Goal: Information Seeking & Learning: Learn about a topic

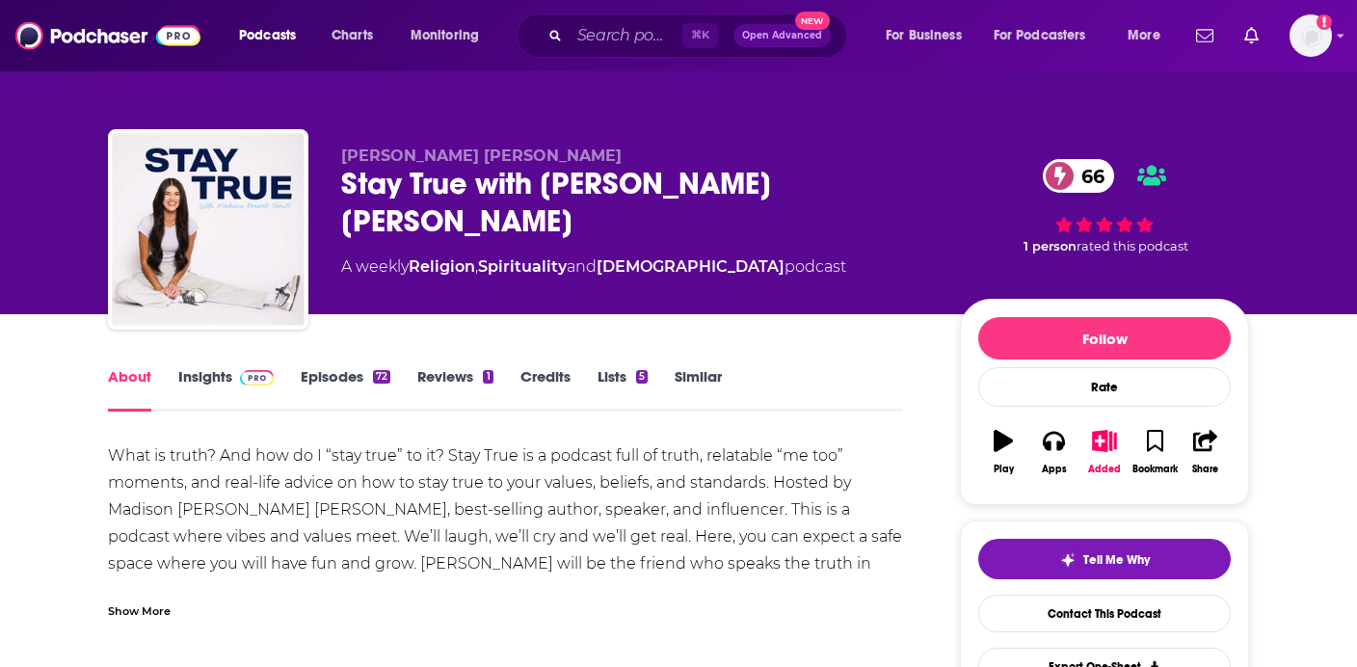
click at [131, 600] on div "Show More" at bounding box center [139, 609] width 63 height 18
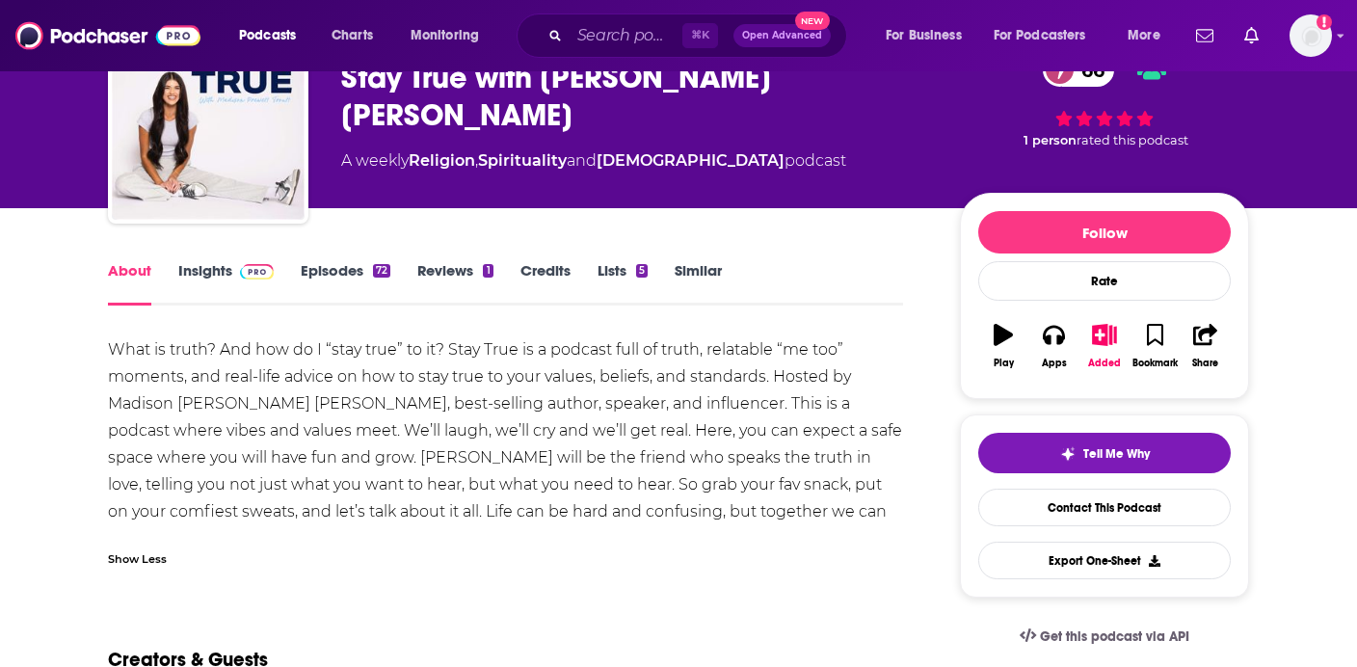
scroll to position [109, 0]
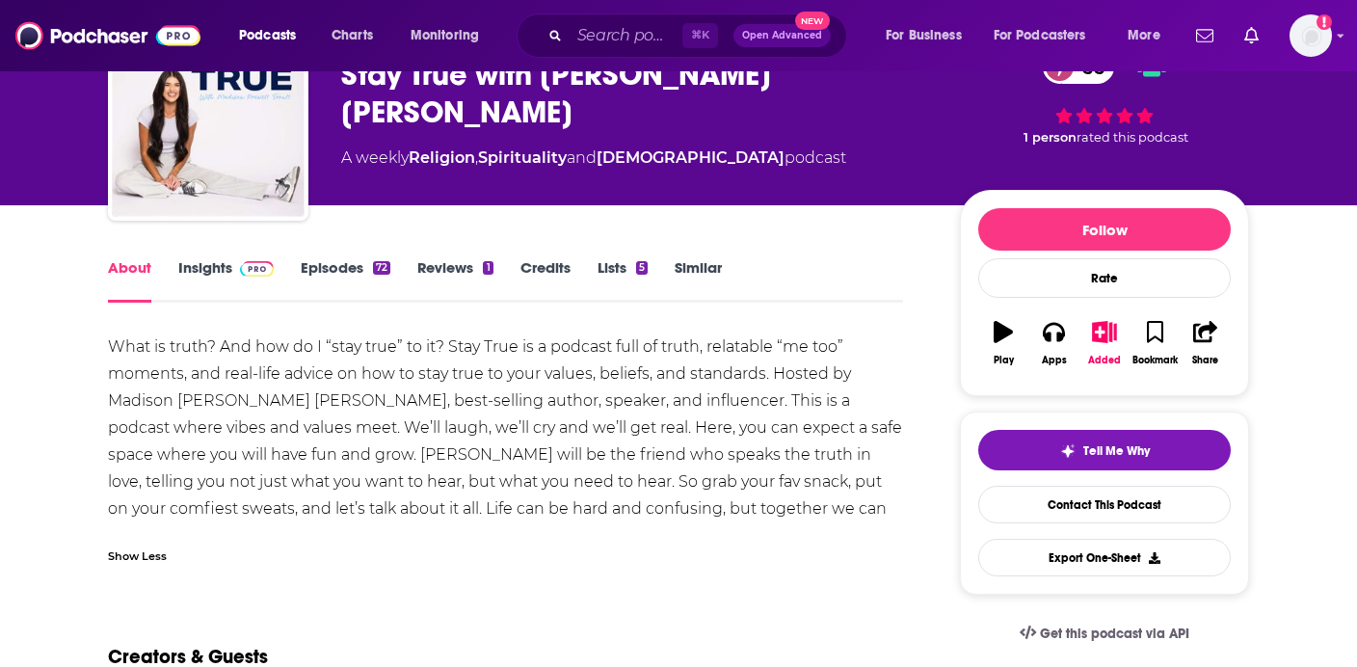
click at [200, 265] on link "Insights" at bounding box center [225, 280] width 95 height 44
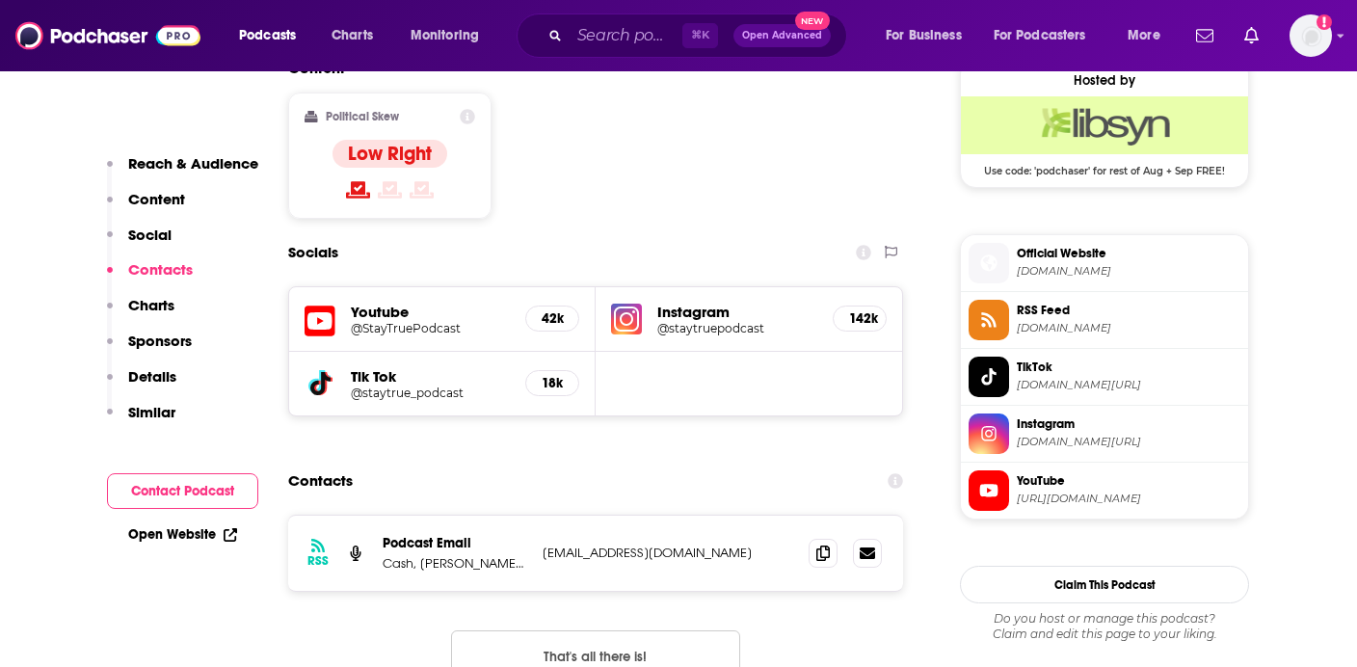
scroll to position [1580, 0]
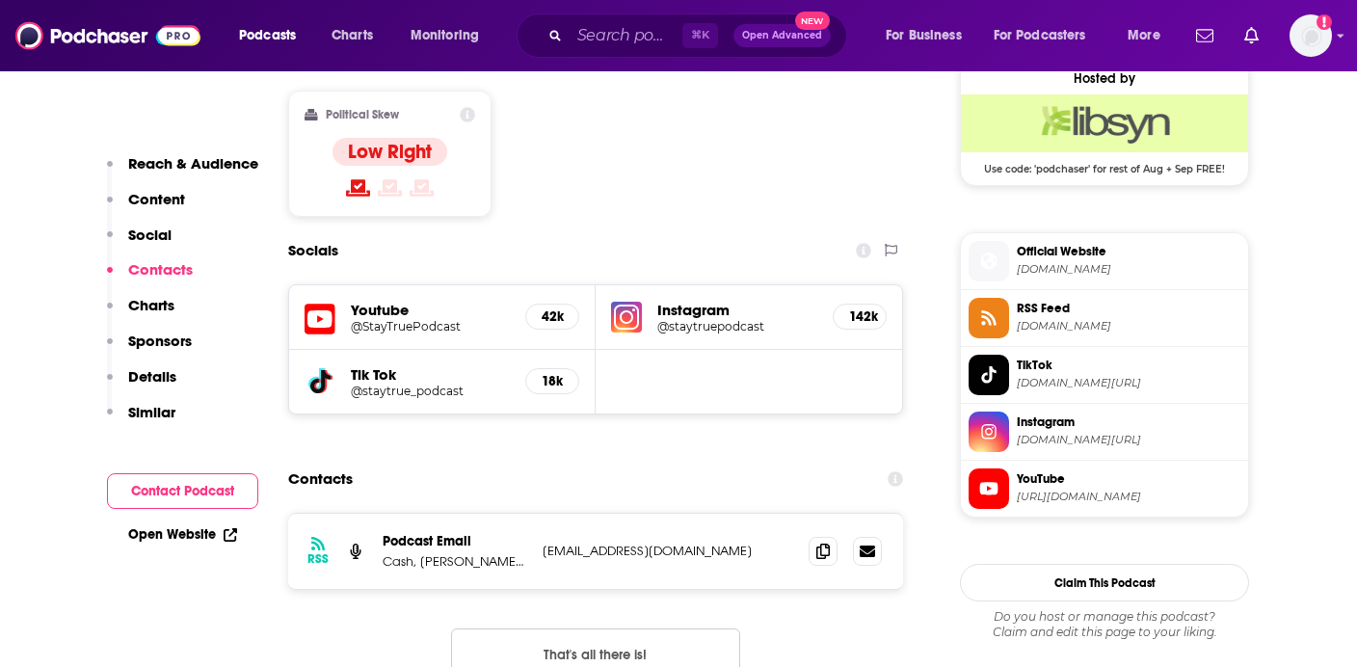
click at [437, 319] on h5 "@StayTruePodcast" at bounding box center [430, 326] width 159 height 14
click at [1042, 439] on span "instagram.com/staytruepodcast" at bounding box center [1129, 440] width 224 height 14
click at [557, 232] on div "Socials Youtube @StayTruePodcast 42k Instagram @staytruepodcast 142k Tik Tok @s…" at bounding box center [595, 323] width 615 height 182
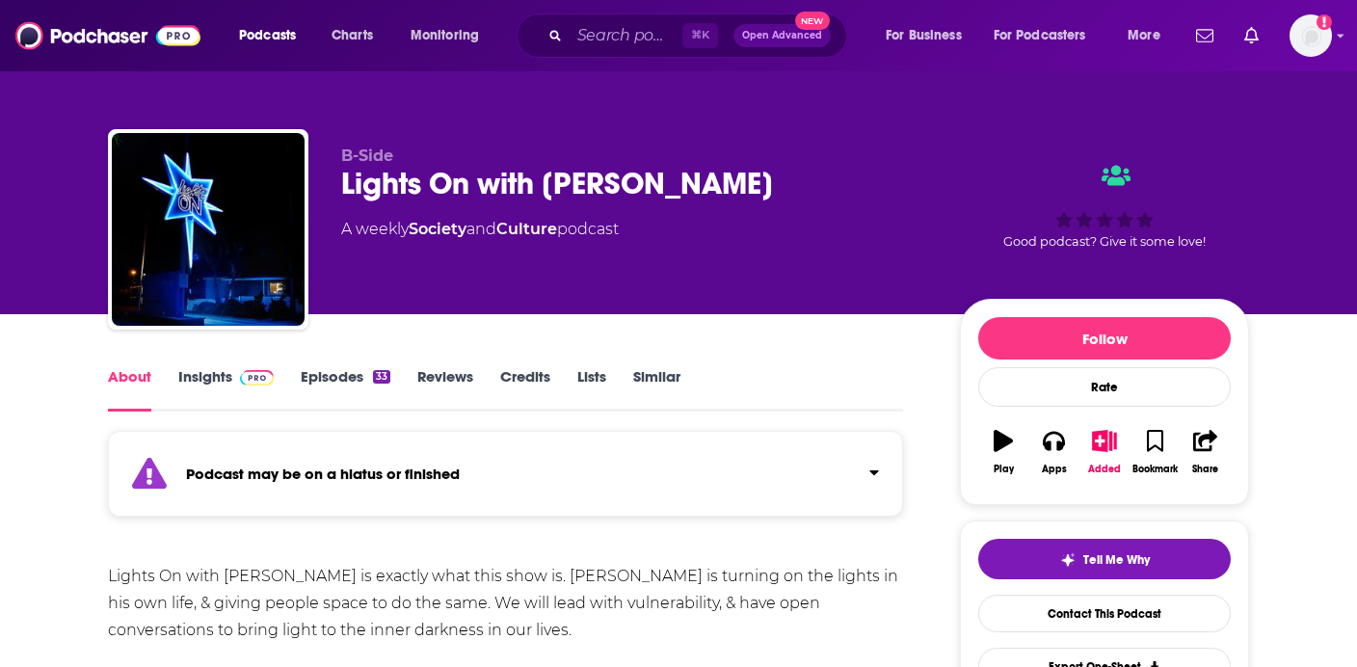
click at [327, 370] on link "Episodes 33" at bounding box center [346, 389] width 90 height 44
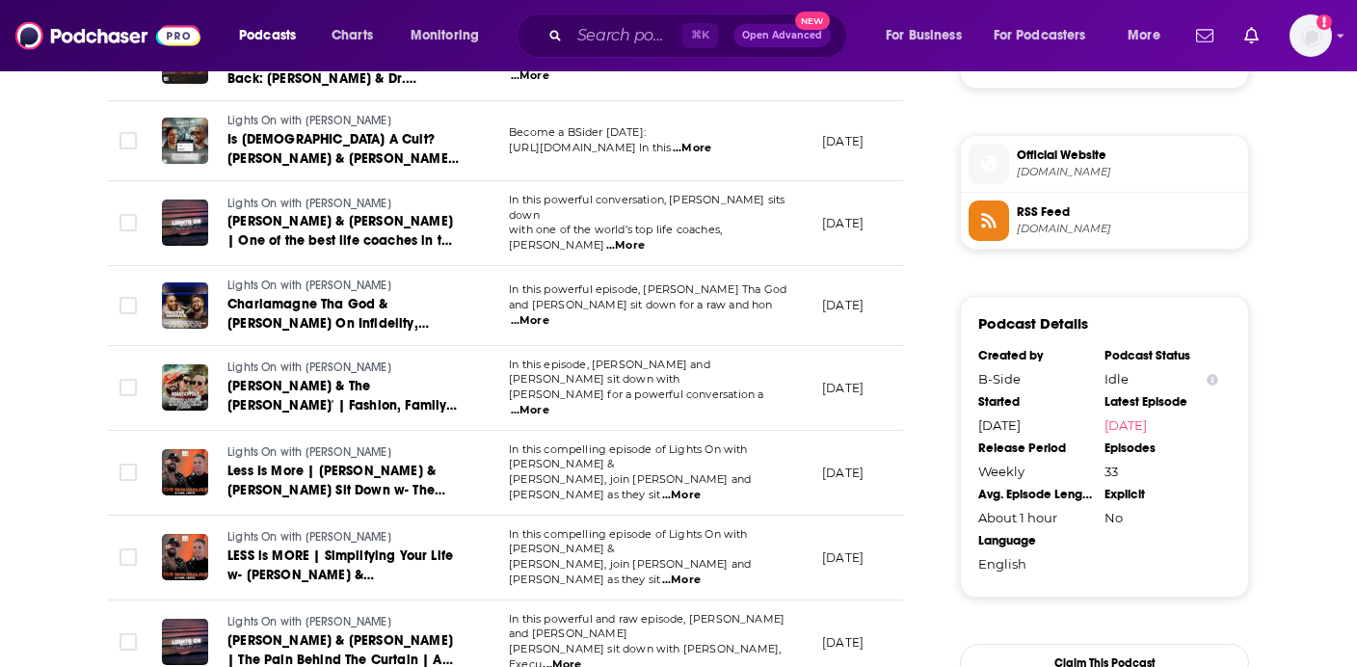
scroll to position [1503, 0]
